Goal: Transaction & Acquisition: Purchase product/service

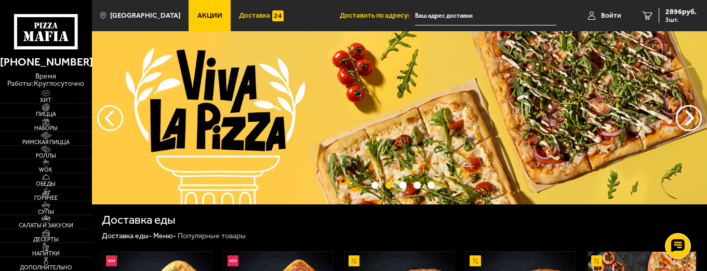
click at [239, 18] on span "Доставка" at bounding box center [254, 15] width 31 height 7
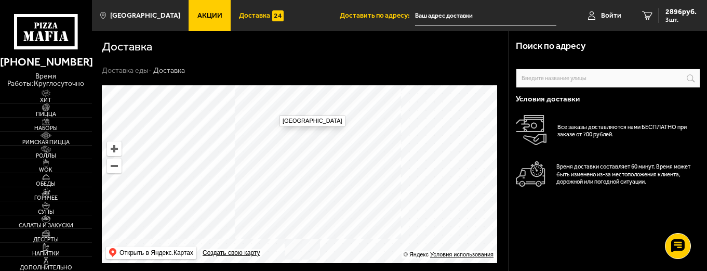
click at [208, 17] on span "Акции" at bounding box center [209, 15] width 25 height 7
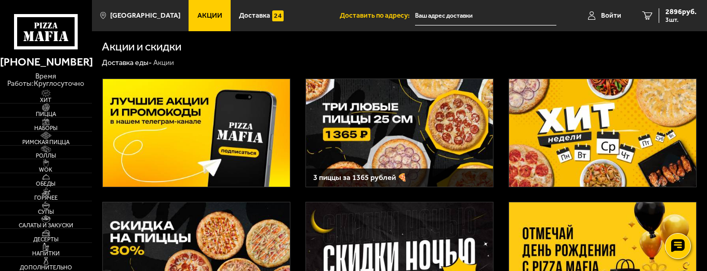
click at [389, 137] on img at bounding box center [400, 133] width 188 height 108
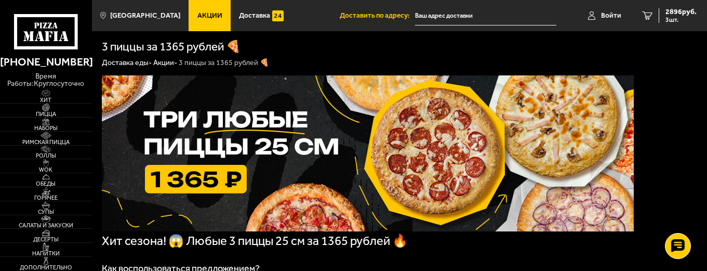
click at [197, 18] on span "Акции" at bounding box center [209, 15] width 25 height 7
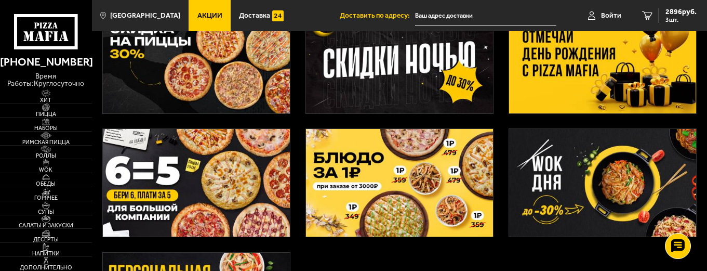
scroll to position [208, 0]
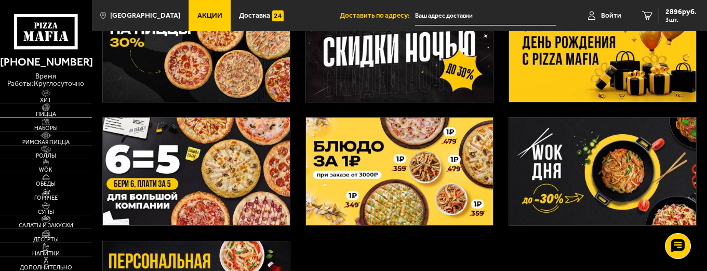
click at [52, 108] on img at bounding box center [46, 107] width 28 height 8
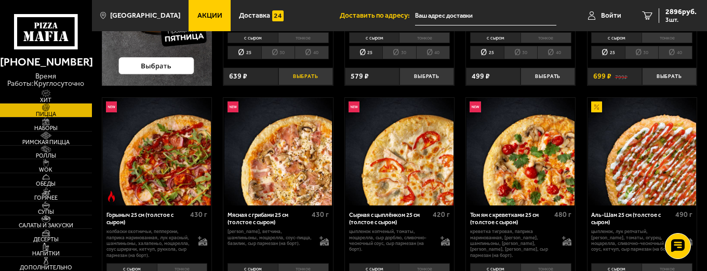
scroll to position [260, 0]
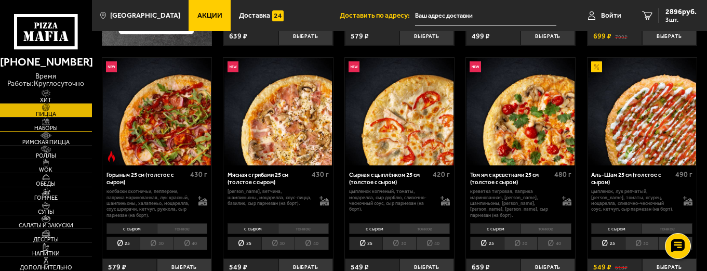
click at [56, 128] on span "Наборы" at bounding box center [46, 128] width 92 height 6
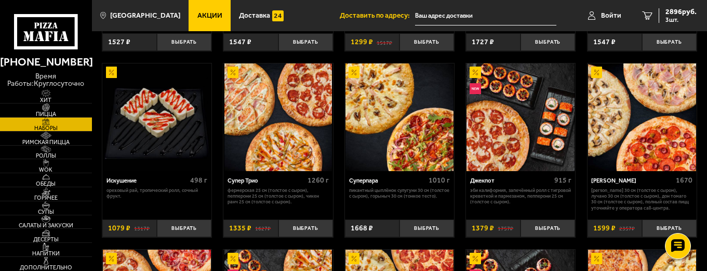
scroll to position [416, 0]
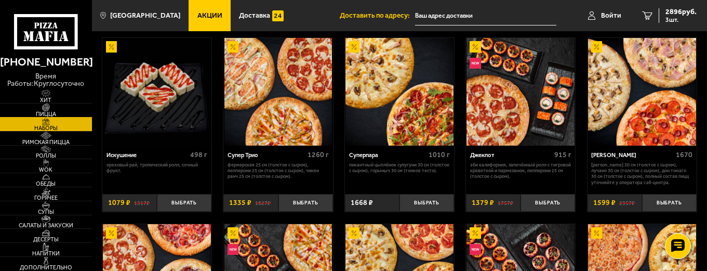
click at [56, 110] on img at bounding box center [46, 107] width 28 height 8
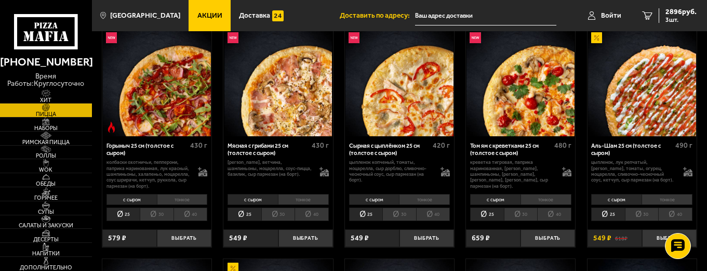
scroll to position [312, 0]
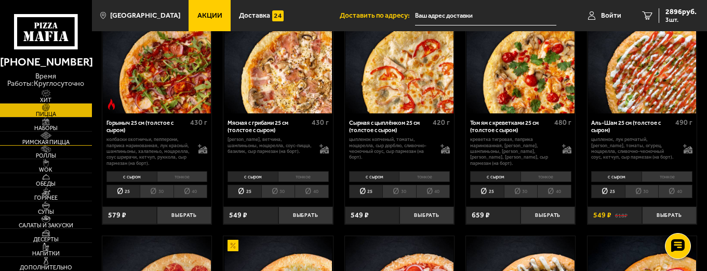
click at [56, 133] on img at bounding box center [46, 135] width 28 height 8
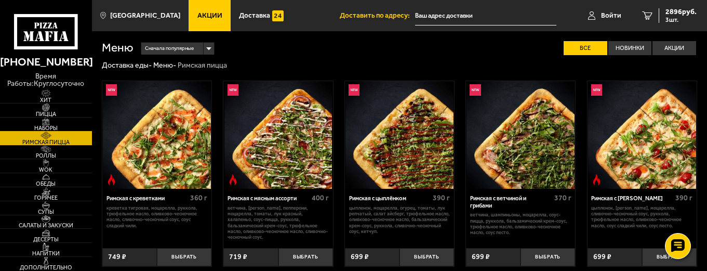
click at [58, 120] on img at bounding box center [46, 121] width 28 height 8
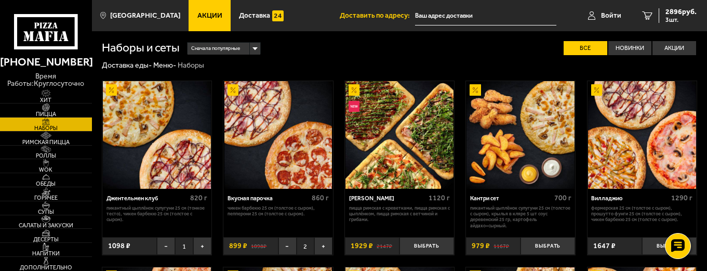
click at [197, 15] on span "Акции" at bounding box center [209, 15] width 25 height 7
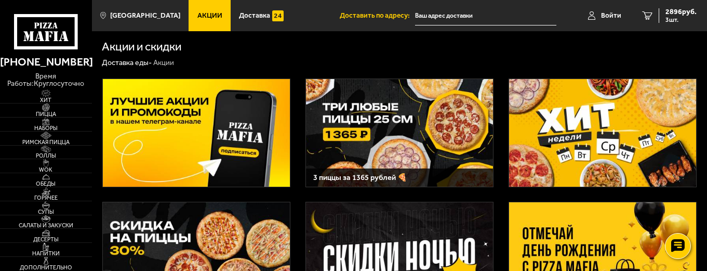
click at [340, 113] on img at bounding box center [400, 133] width 188 height 108
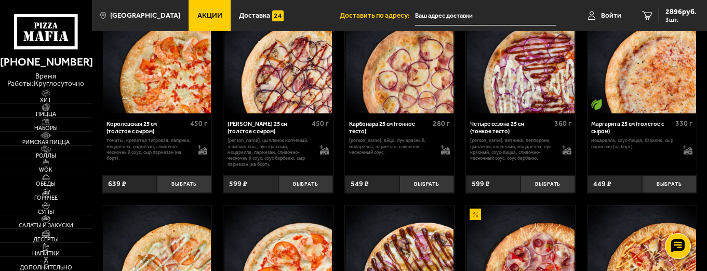
scroll to position [1975, 0]
